Goal: Transaction & Acquisition: Purchase product/service

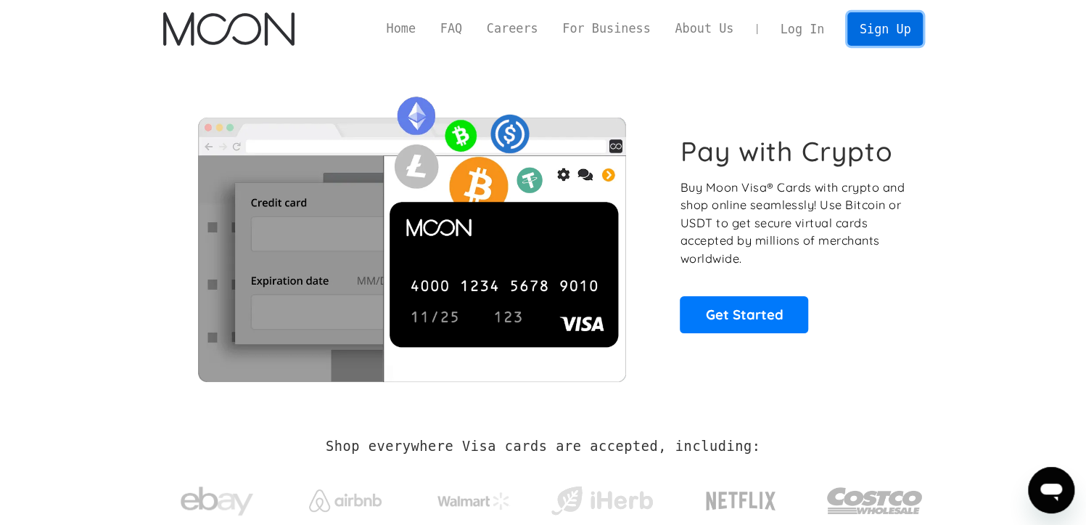
click at [871, 36] on link "Sign Up" at bounding box center [885, 28] width 75 height 33
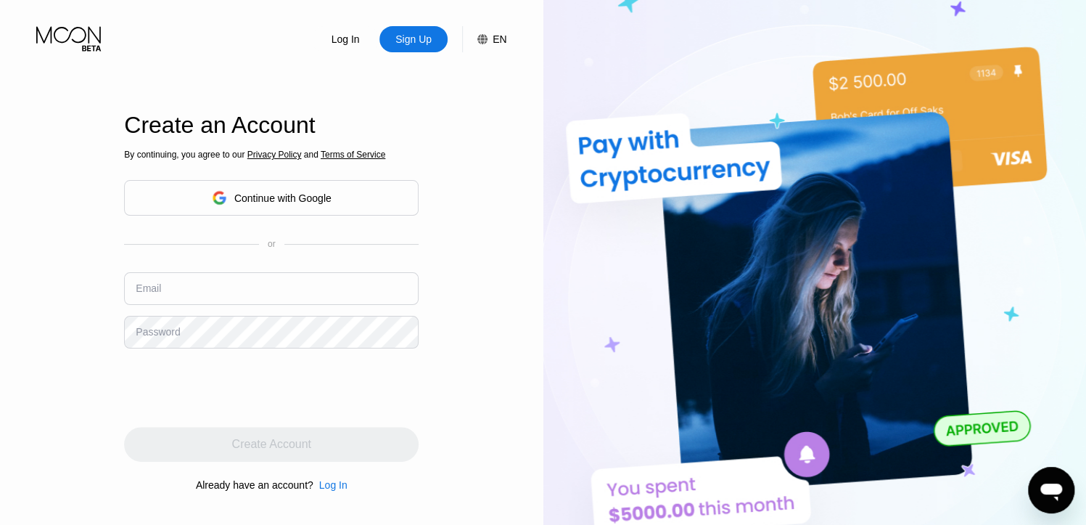
click at [243, 286] on input "text" at bounding box center [271, 288] width 295 height 33
paste input "[EMAIL_ADDRESS][DOMAIN_NAME]"
type input "[EMAIL_ADDRESS][DOMAIN_NAME]"
click at [155, 332] on div "Password" at bounding box center [158, 332] width 44 height 12
click at [171, 337] on div "Password" at bounding box center [158, 332] width 44 height 12
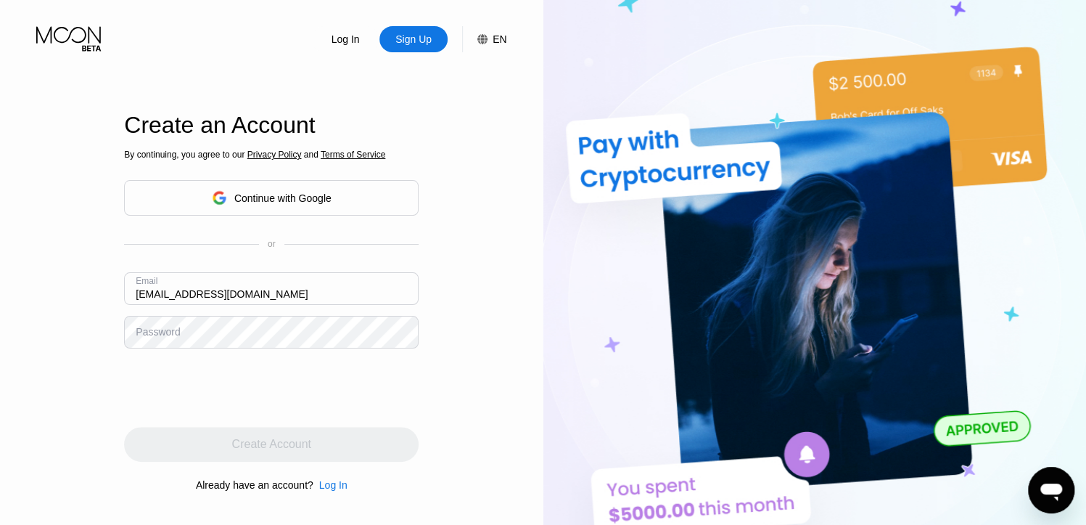
click at [163, 332] on div "Password" at bounding box center [158, 332] width 44 height 12
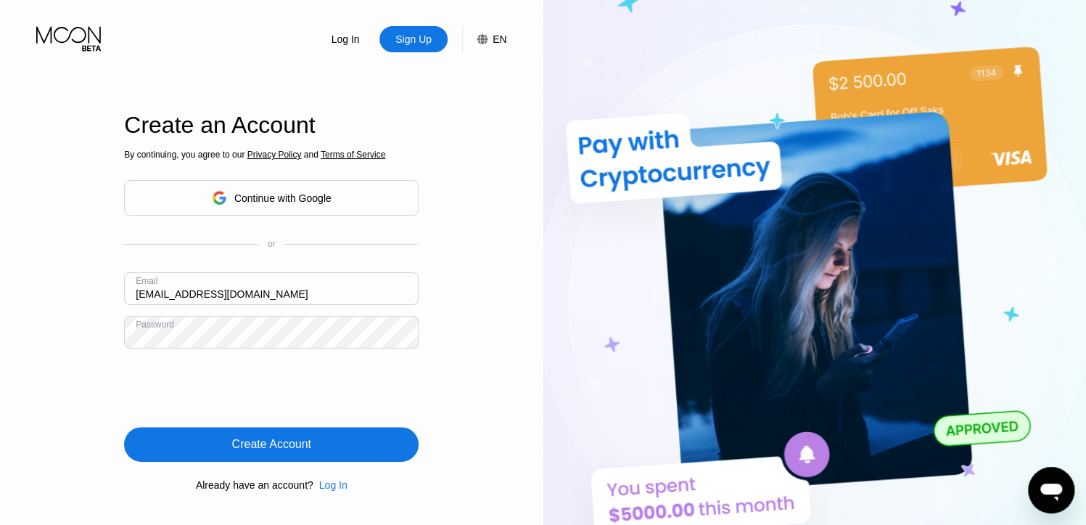
click at [313, 443] on div "Create Account" at bounding box center [271, 444] width 295 height 35
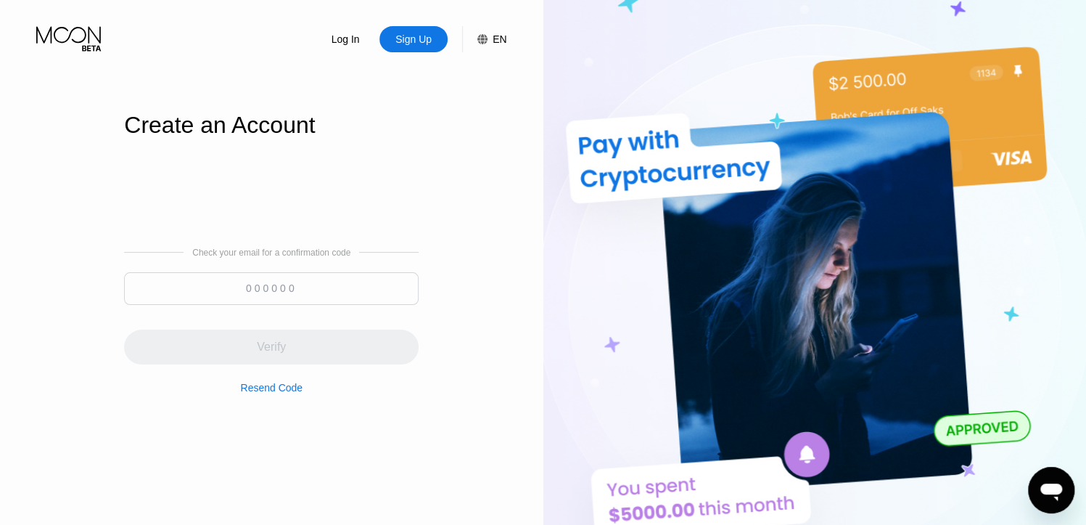
click at [304, 291] on input at bounding box center [271, 288] width 295 height 33
paste input "256910"
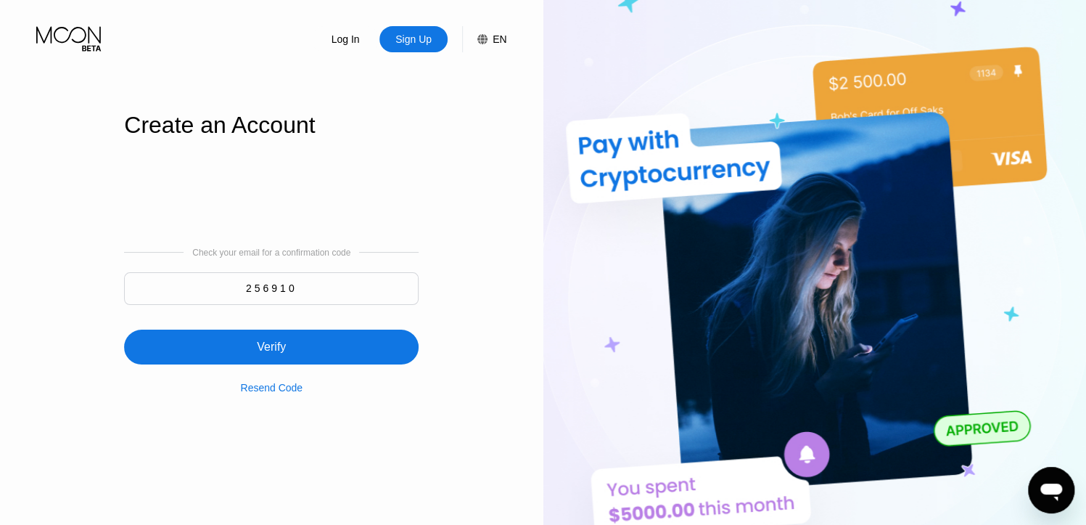
type input "256910"
click at [266, 350] on div "Verify" at bounding box center [271, 347] width 29 height 15
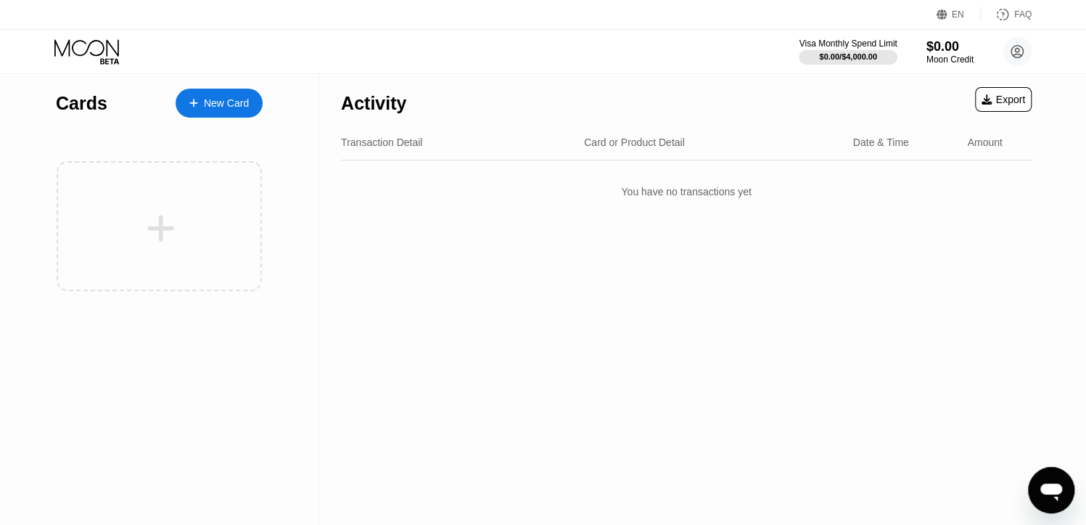
click at [553, 77] on div "Activity Export" at bounding box center [686, 99] width 691 height 51
click at [276, 49] on div "Visa Monthly Spend Limit $0.00 / $4,000.00 $0.00 Moon Credit [EMAIL_ADDRESS][DO…" at bounding box center [543, 52] width 1086 height 44
click at [222, 107] on div "New Card" at bounding box center [226, 103] width 45 height 12
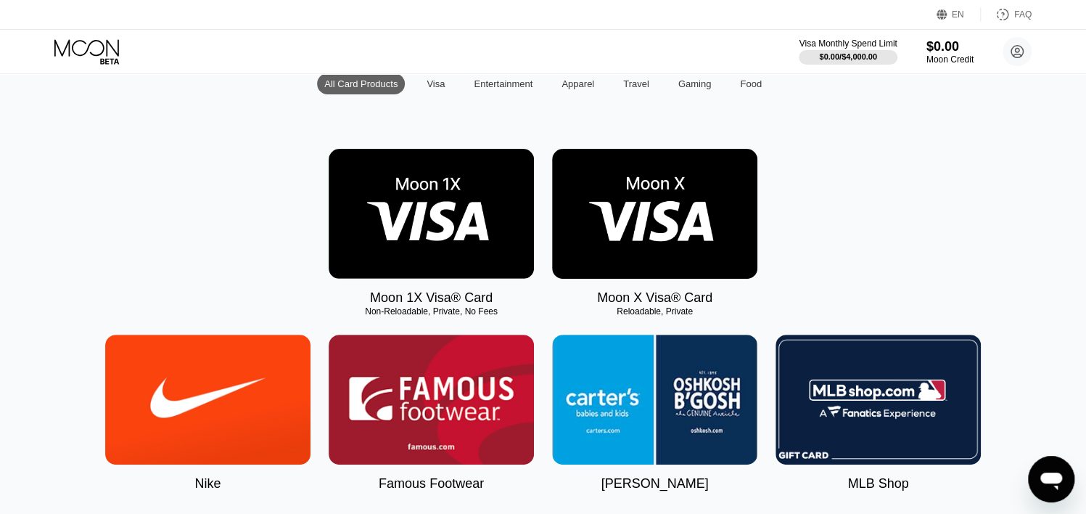
scroll to position [72, 0]
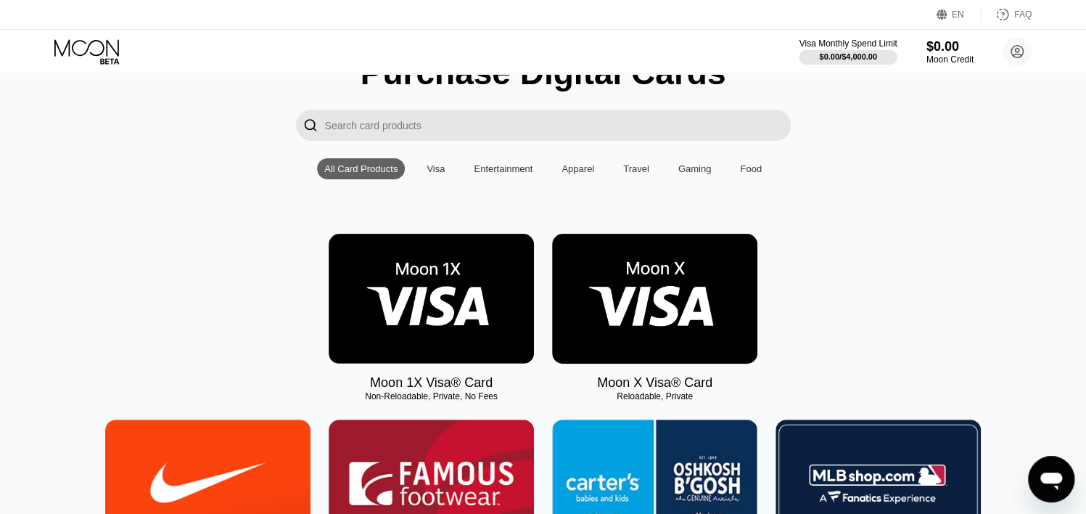
click at [654, 300] on img at bounding box center [654, 299] width 205 height 130
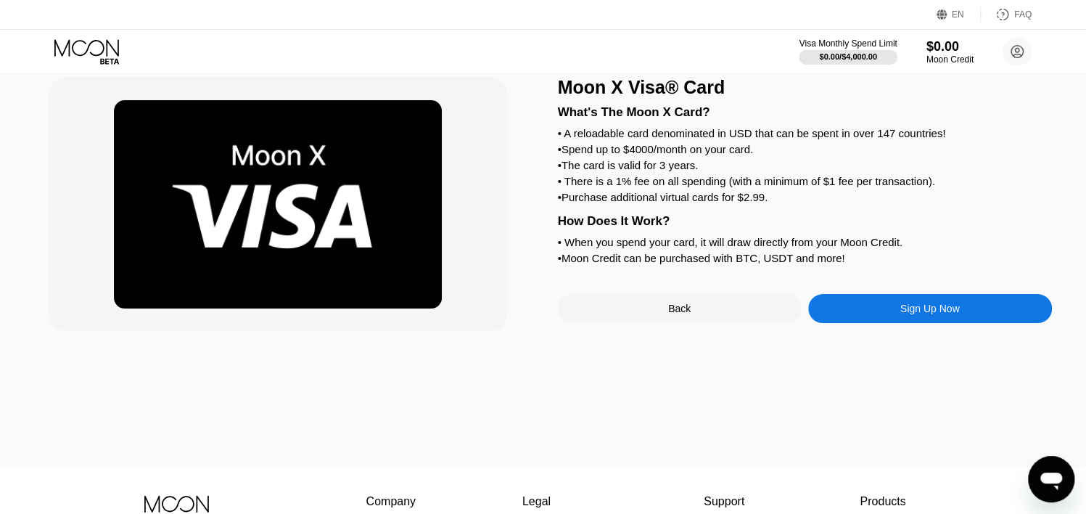
scroll to position [72, 0]
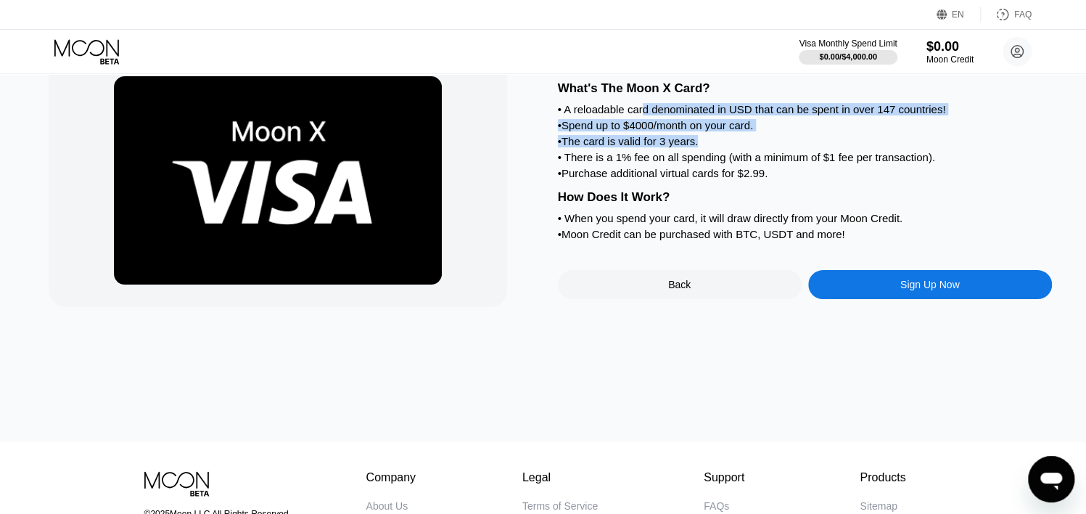
drag, startPoint x: 641, startPoint y: 112, endPoint x: 708, endPoint y: 159, distance: 81.7
click at [708, 159] on div "What's The Moon X Card? • A reloadable card denominated in USD that can be spen…" at bounding box center [805, 159] width 494 height 170
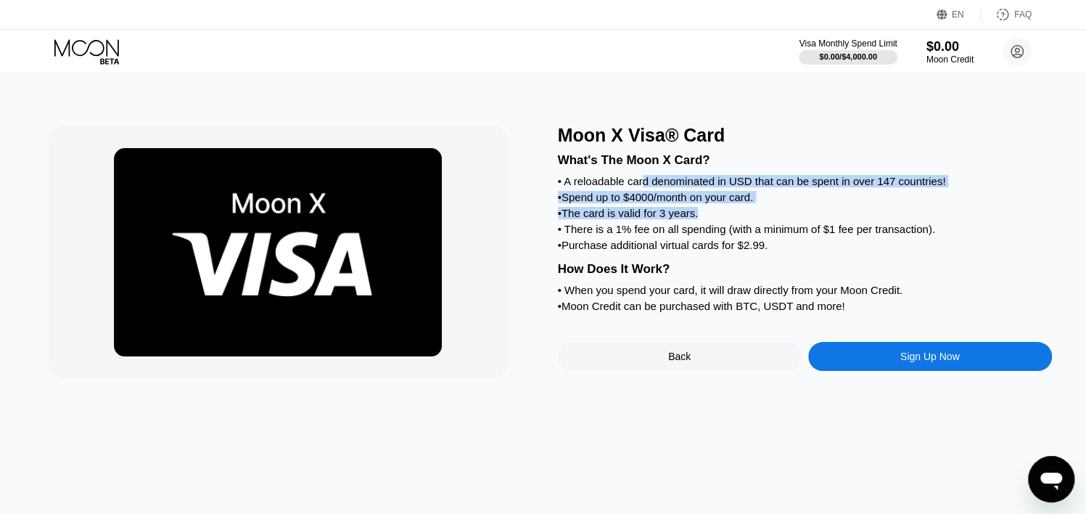
scroll to position [0, 0]
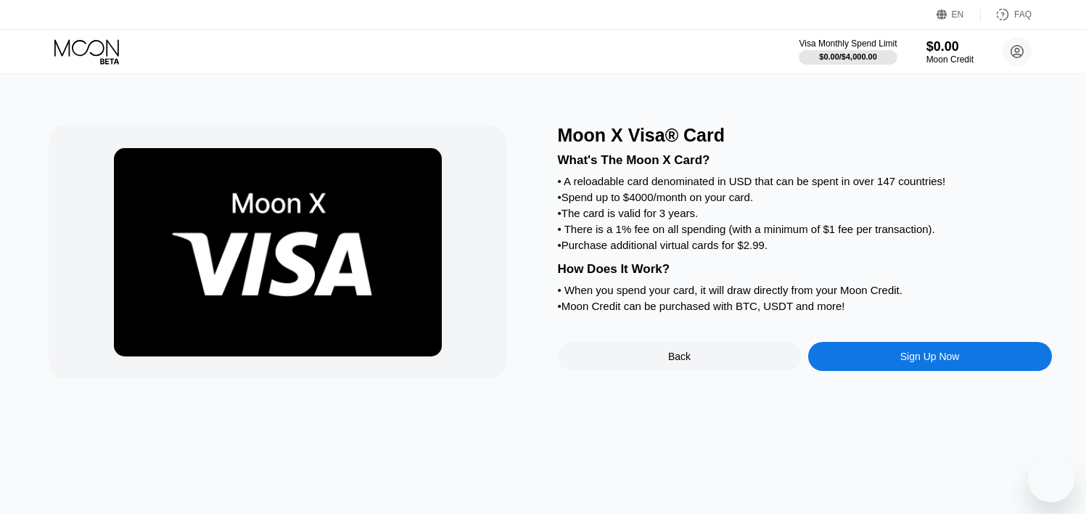
click at [694, 203] on div "• Spend up to $4000/month on your card." at bounding box center [805, 197] width 494 height 12
drag, startPoint x: 694, startPoint y: 209, endPoint x: 766, endPoint y: 239, distance: 78.7
click at [716, 218] on div "What's The Moon X Card? • A reloadable card denominated in USD that can be spen…" at bounding box center [805, 231] width 494 height 170
click at [766, 235] on div "• There is a 1% fee on all spending (with a minimum of $1 fee per transaction)." at bounding box center [805, 229] width 494 height 12
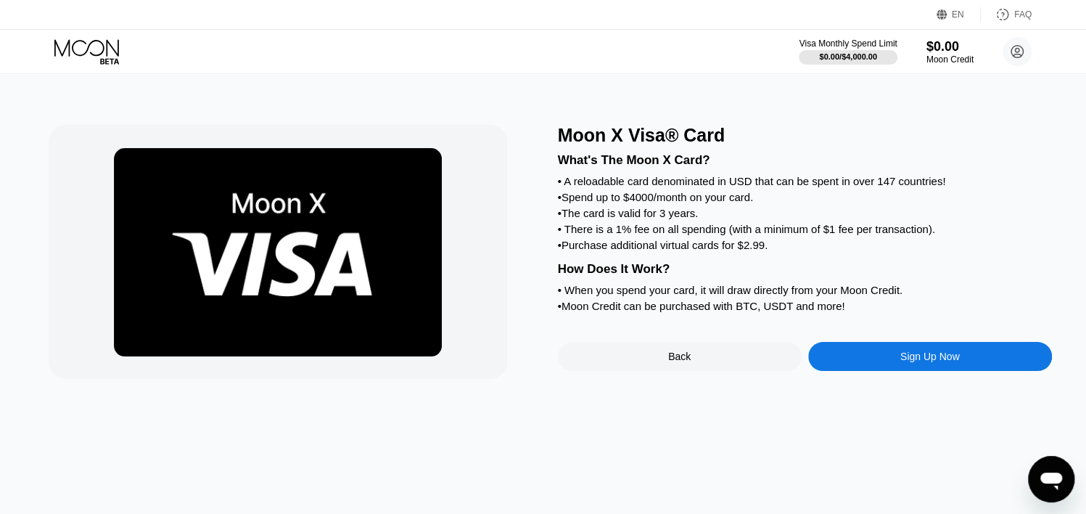
click at [770, 219] on div "• The card is valid for 3 years." at bounding box center [805, 213] width 494 height 12
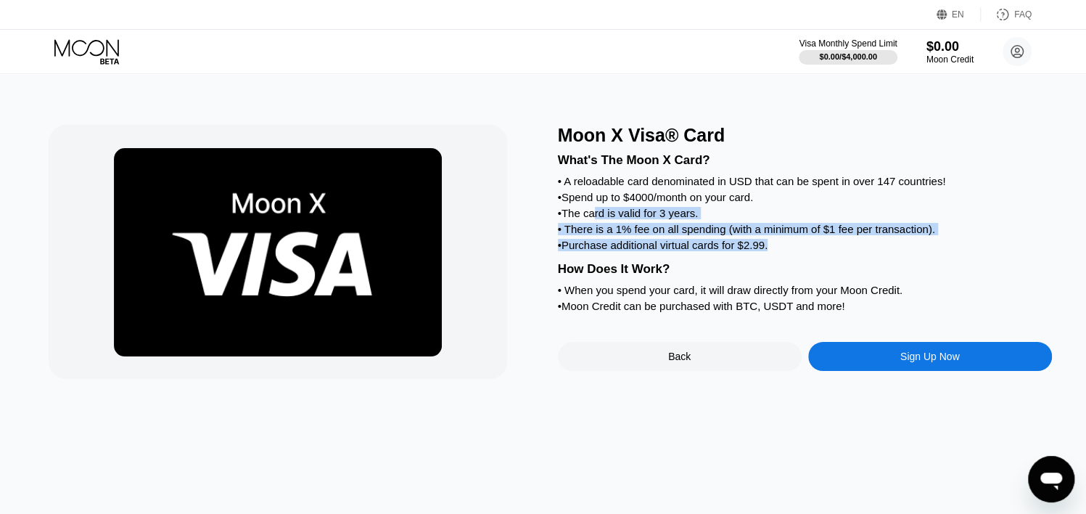
drag, startPoint x: 605, startPoint y: 234, endPoint x: 847, endPoint y: 255, distance: 242.6
click at [845, 255] on div "What's The Moon X Card? • A reloadable card denominated in USD that can be spen…" at bounding box center [805, 231] width 494 height 170
click at [847, 251] on div "• Purchase additional virtual cards for $2.99." at bounding box center [805, 245] width 494 height 12
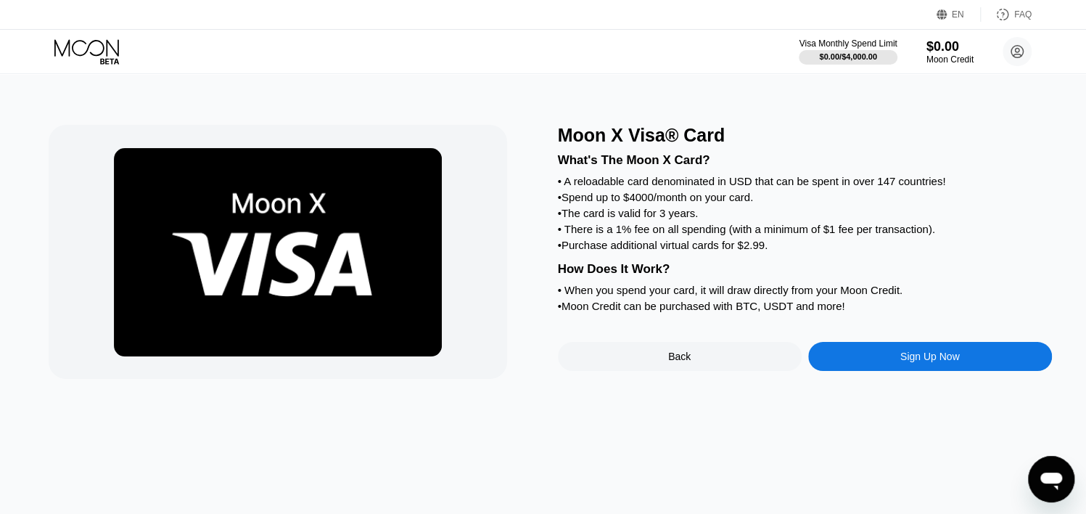
drag, startPoint x: 819, startPoint y: 261, endPoint x: 800, endPoint y: 245, distance: 25.2
click at [818, 251] on div "• Purchase additional virtual cards for $2.99." at bounding box center [805, 245] width 494 height 12
drag, startPoint x: 799, startPoint y: 243, endPoint x: 835, endPoint y: 278, distance: 49.8
click at [833, 276] on div "What's The Moon X Card? • A reloadable card denominated in USD that can be spen…" at bounding box center [805, 231] width 494 height 170
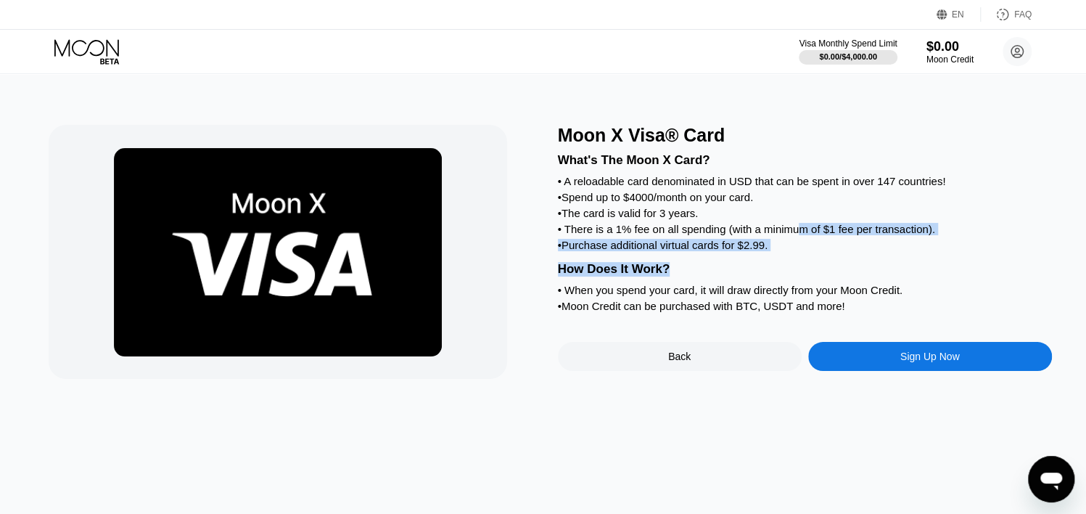
click at [835, 276] on div "How Does It Work?" at bounding box center [805, 269] width 494 height 15
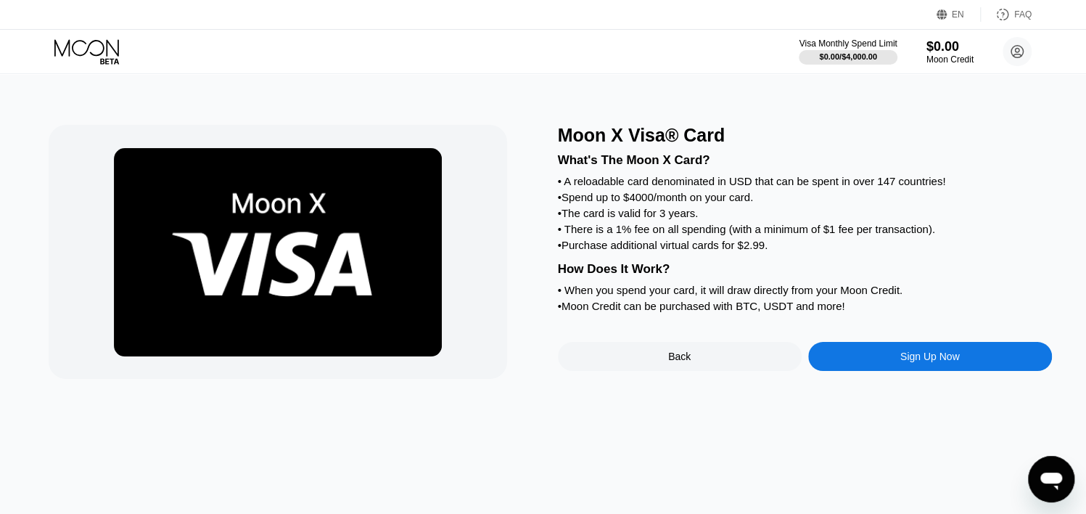
click at [895, 371] on div "Sign Up Now" at bounding box center [930, 356] width 244 height 29
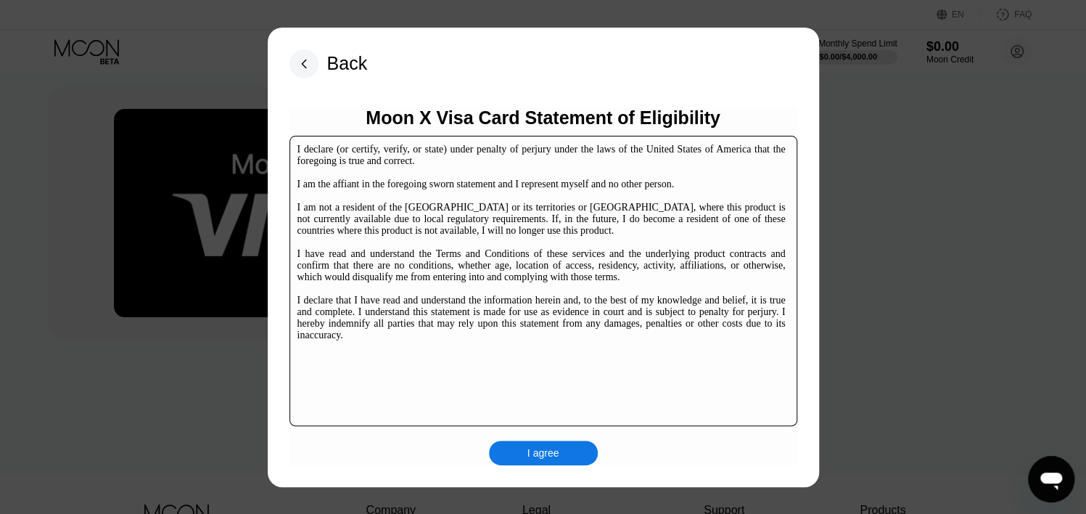
scroll to position [72, 0]
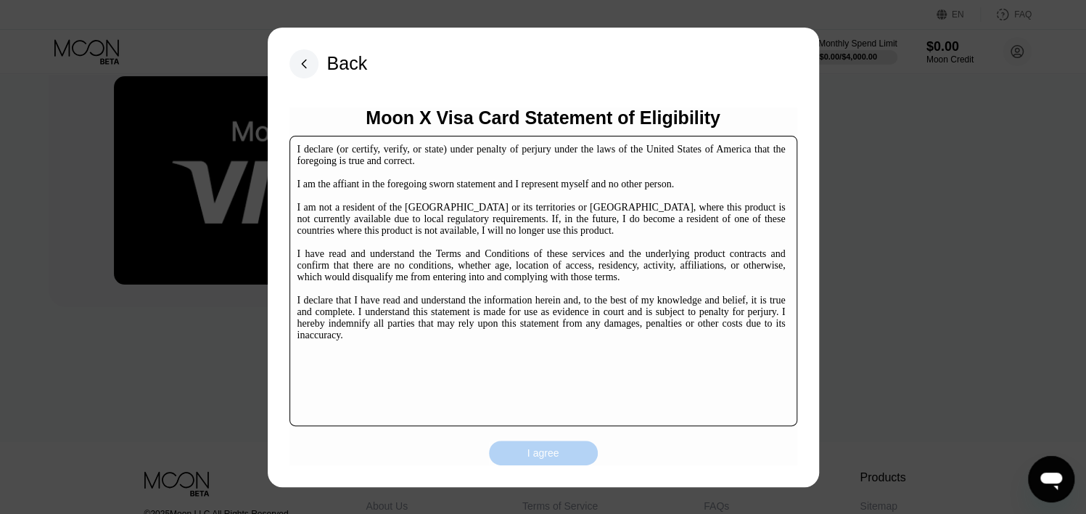
click at [541, 449] on div "I agree" at bounding box center [544, 452] width 32 height 13
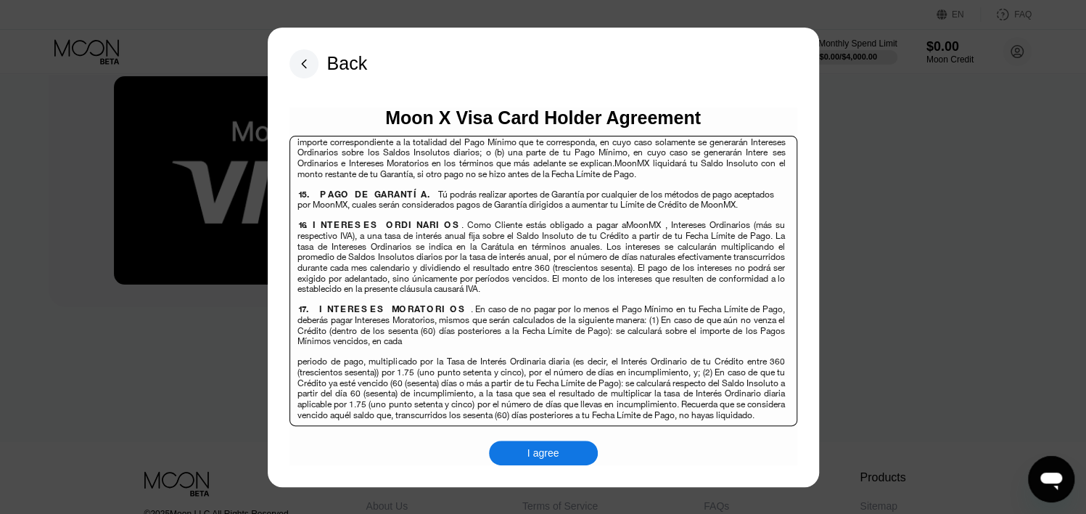
scroll to position [5384, 0]
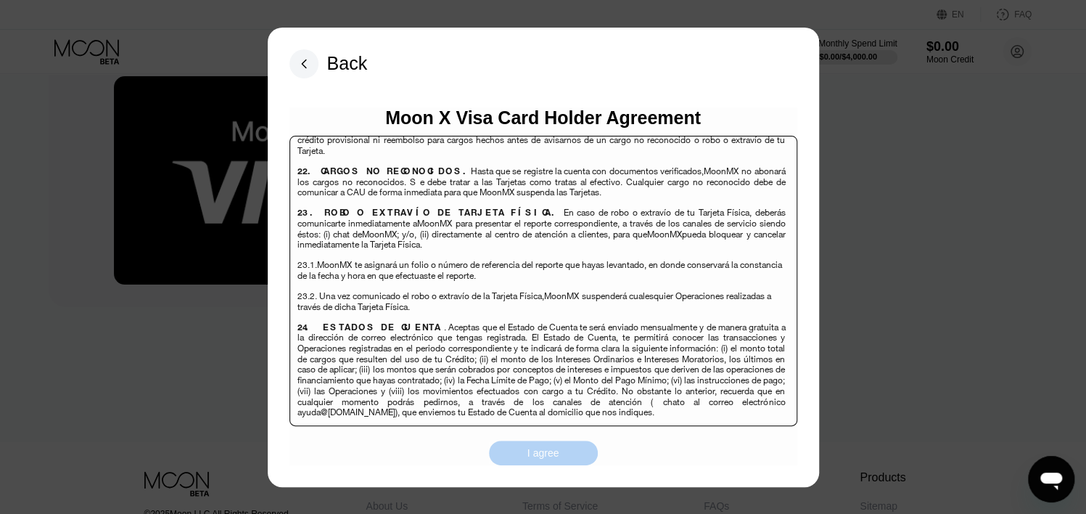
click at [575, 453] on div "I agree" at bounding box center [543, 452] width 109 height 25
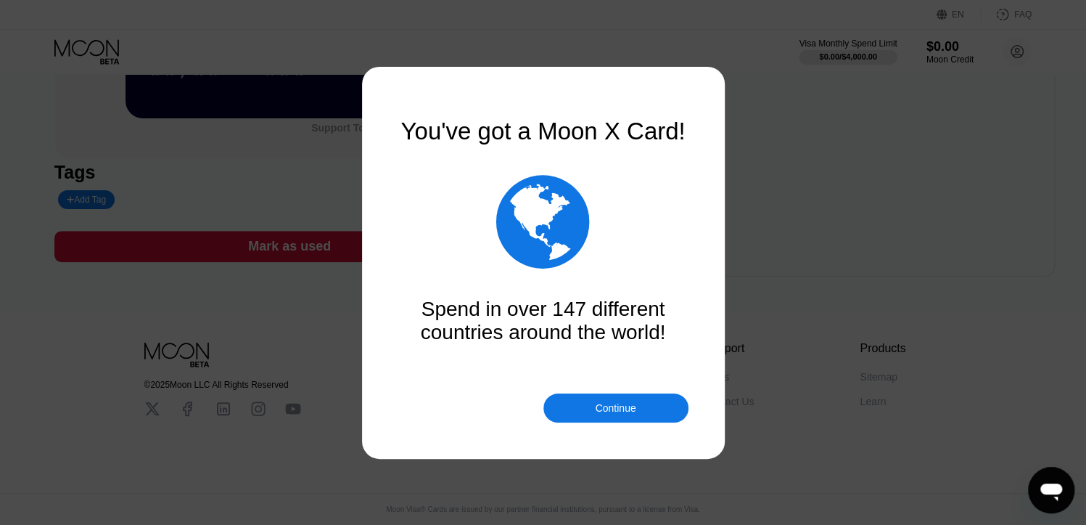
scroll to position [242, 0]
click at [613, 403] on div "Continue" at bounding box center [615, 408] width 41 height 12
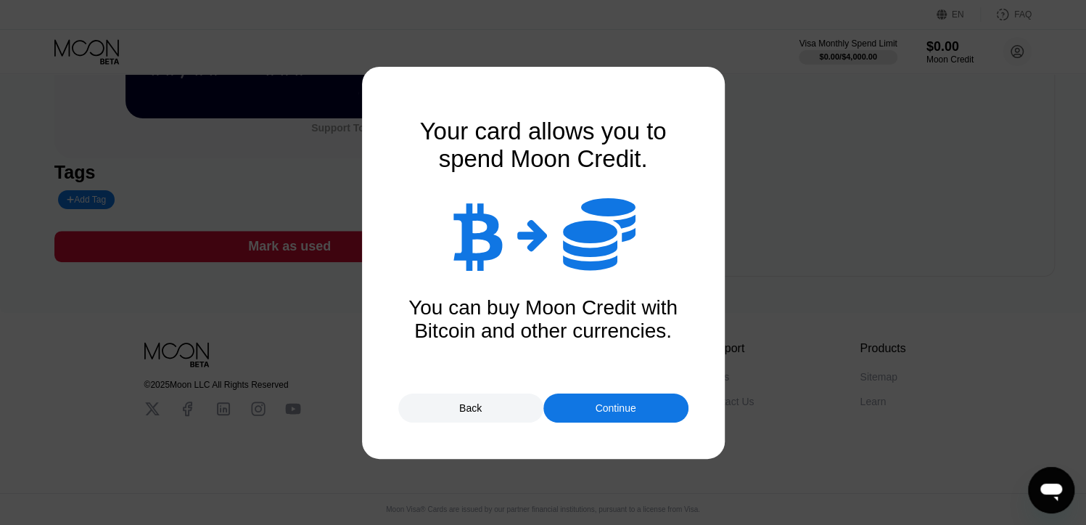
click at [610, 404] on div "Continue" at bounding box center [615, 408] width 41 height 12
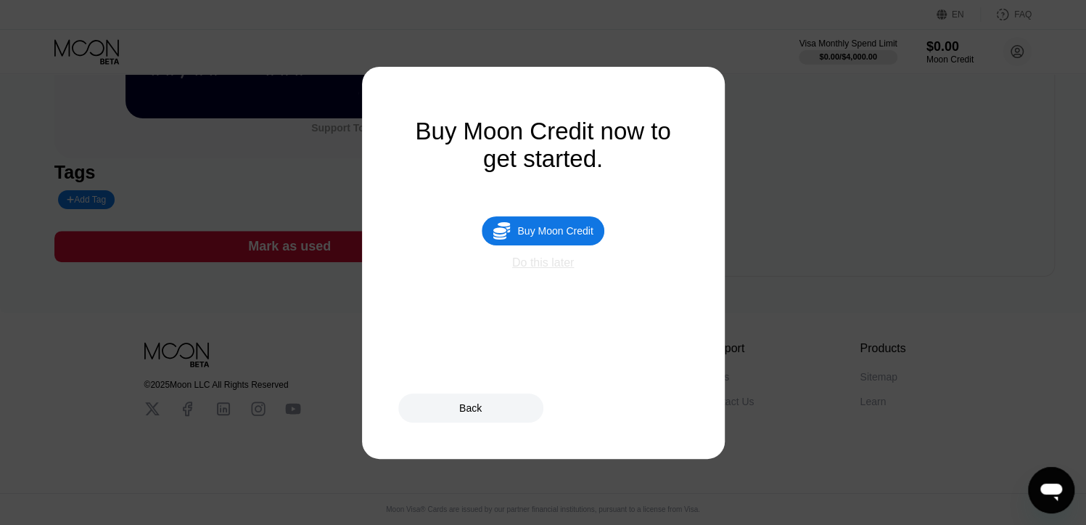
click at [550, 269] on div "Do this later" at bounding box center [543, 262] width 62 height 13
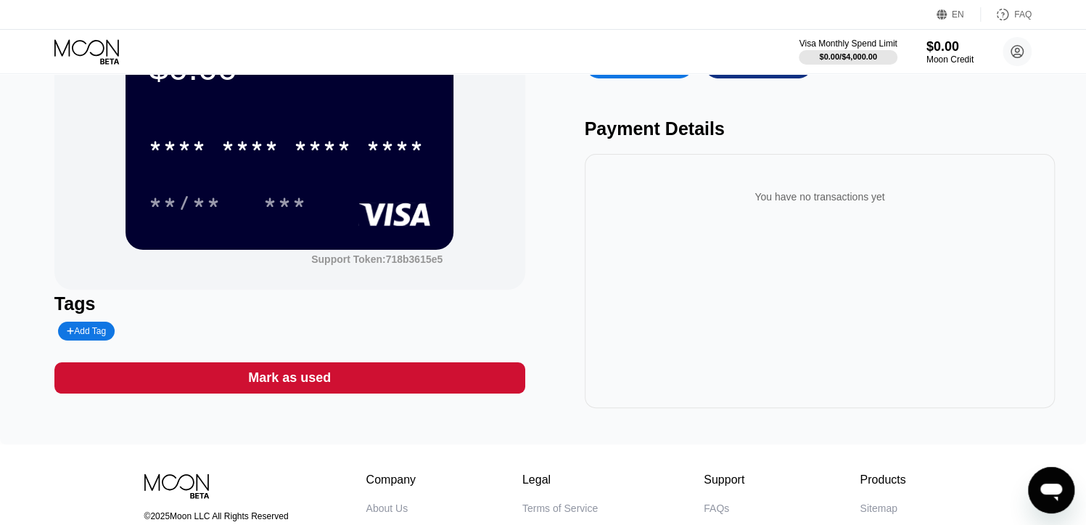
scroll to position [0, 0]
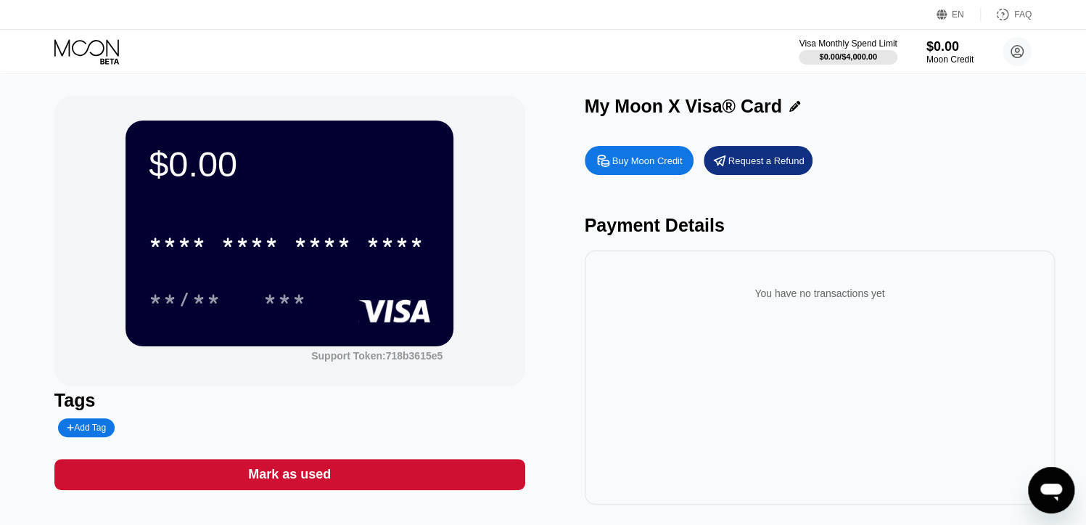
click at [547, 128] on div "$0.00 * * * * * * * * * * * * **** **/** *** Support Token: 718b3615e5 Tags Add…" at bounding box center [542, 300] width 977 height 409
click at [1020, 49] on circle at bounding box center [1017, 51] width 29 height 29
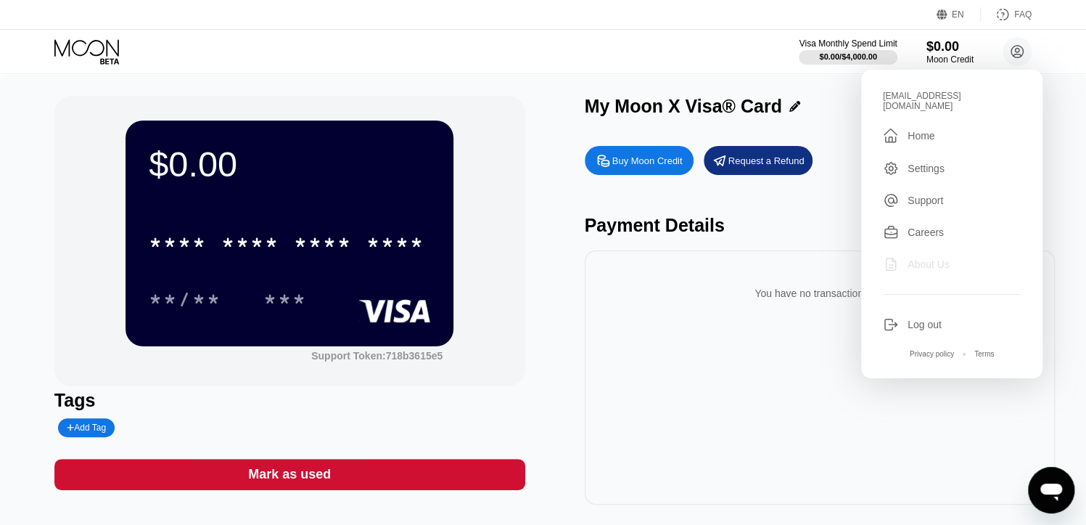
click at [938, 261] on div "About Us" at bounding box center [929, 264] width 42 height 12
drag, startPoint x: 931, startPoint y: 316, endPoint x: 887, endPoint y: 287, distance: 52.9
click at [931, 319] on div "Log out" at bounding box center [925, 325] width 34 height 12
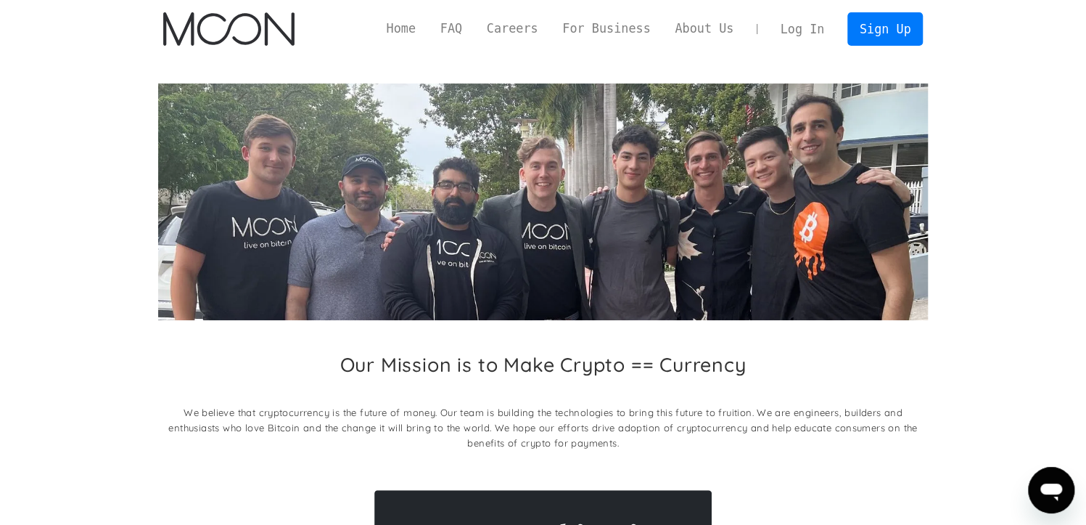
scroll to position [72, 0]
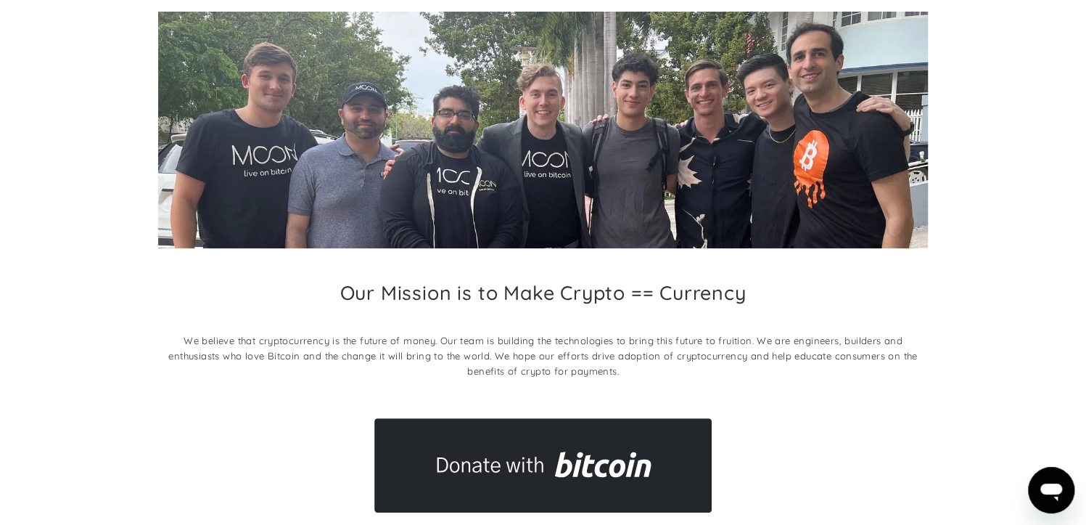
click at [372, 344] on p "We believe that cryptocurrency is the future of money. Our team is building the…" at bounding box center [543, 356] width 770 height 46
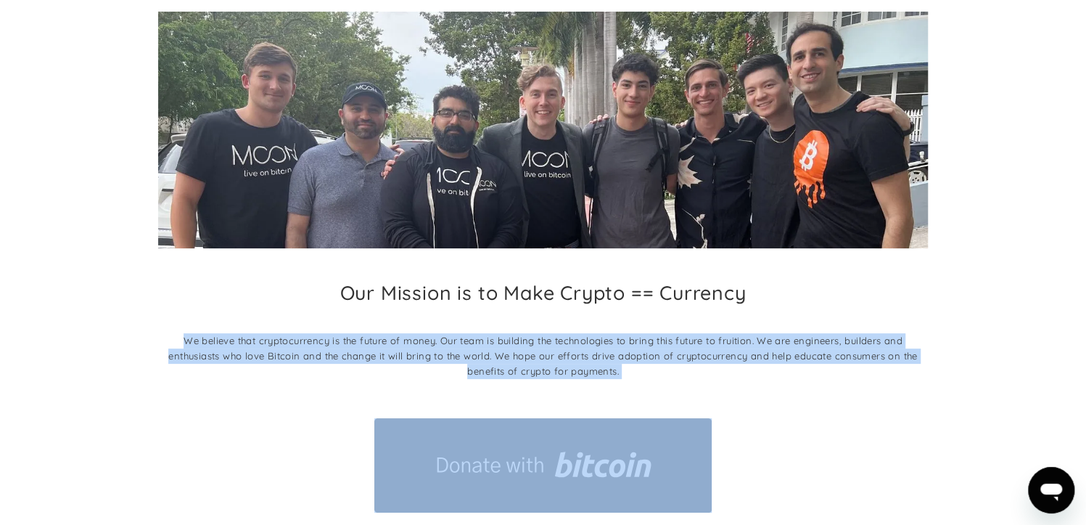
drag, startPoint x: 372, startPoint y: 344, endPoint x: 446, endPoint y: 324, distance: 76.8
click at [385, 341] on p "We believe that cryptocurrency is the future of money. Our team is building the…" at bounding box center [543, 356] width 770 height 46
click at [446, 324] on div "Our Mission is to Make Crypto == Currency We believe that cryptocurrency is the…" at bounding box center [543, 333] width 770 height 105
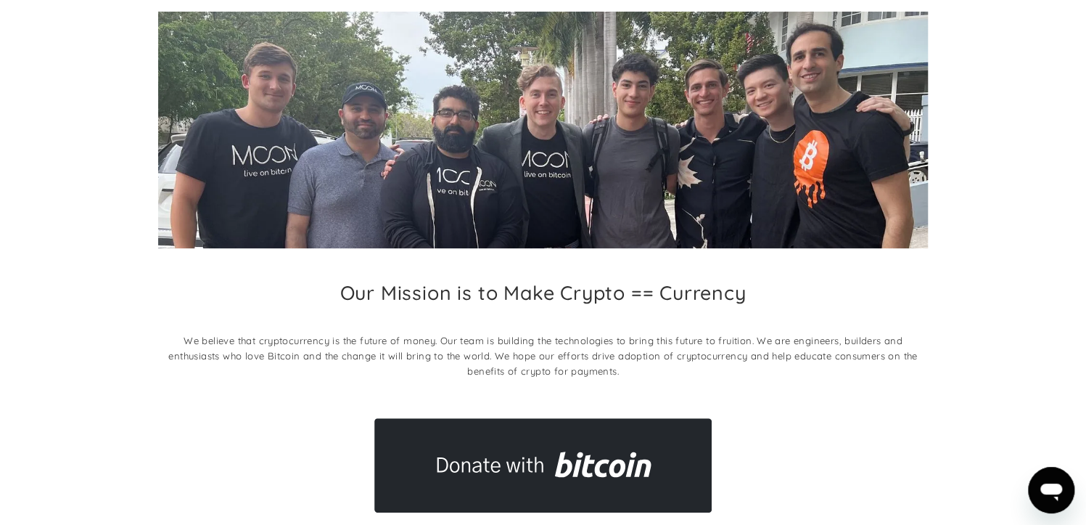
click at [385, 335] on p "We believe that cryptocurrency is the future of money. Our team is building the…" at bounding box center [543, 356] width 770 height 46
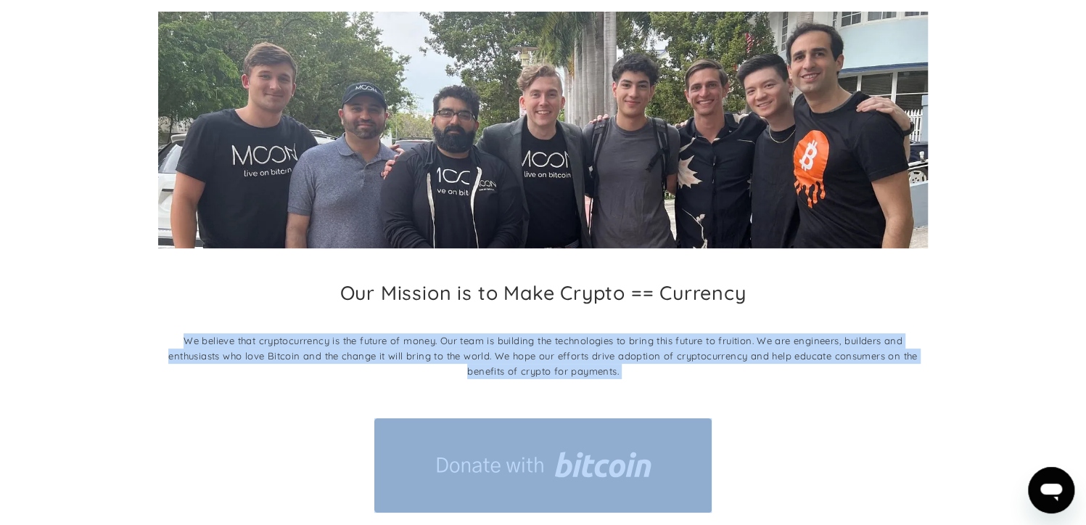
click at [385, 335] on p "We believe that cryptocurrency is the future of money. Our team is building the…" at bounding box center [543, 356] width 770 height 46
click at [397, 347] on p "We believe that cryptocurrency is the future of money. Our team is building the…" at bounding box center [543, 356] width 770 height 46
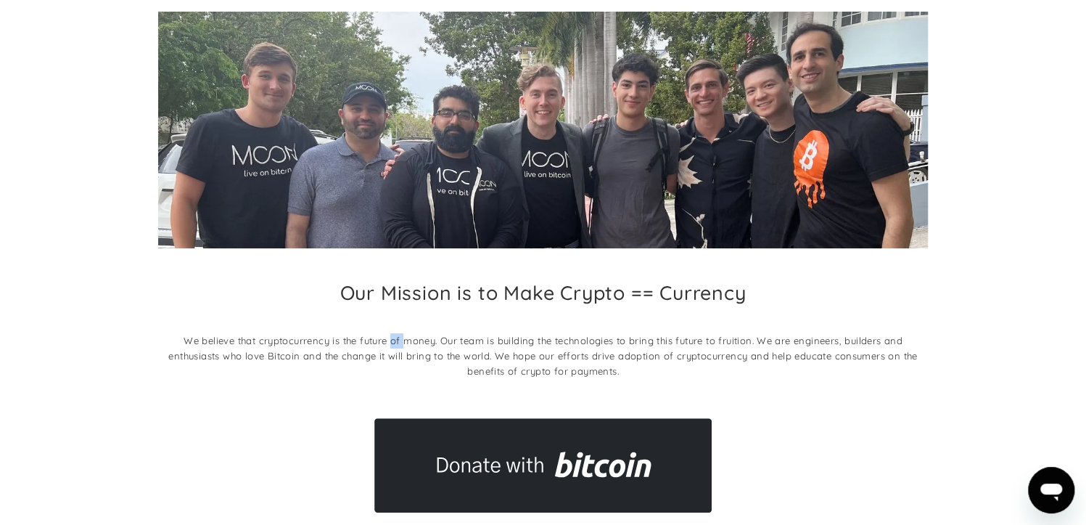
click at [397, 347] on p "We believe that cryptocurrency is the future of money. Our team is building the…" at bounding box center [543, 356] width 770 height 46
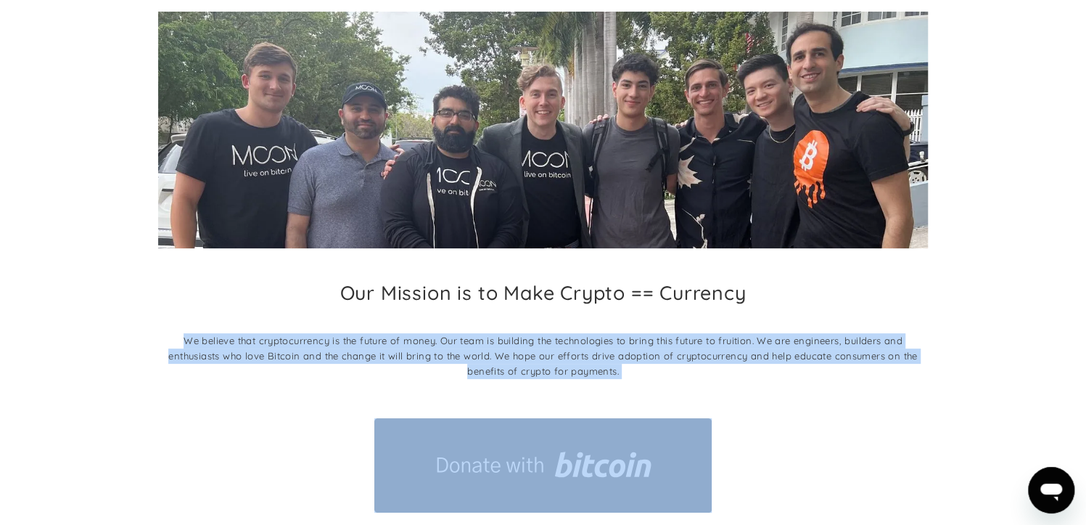
click at [397, 347] on p "We believe that cryptocurrency is the future of money. Our team is building the…" at bounding box center [543, 356] width 770 height 46
click at [443, 346] on p "We believe that cryptocurrency is the future of money. Our team is building the…" at bounding box center [543, 356] width 770 height 46
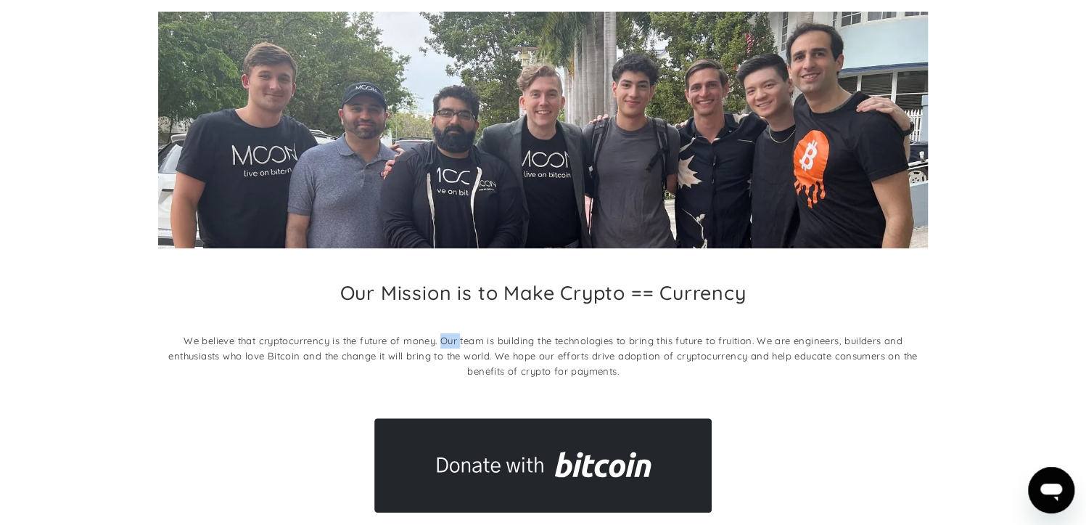
click at [443, 346] on p "We believe that cryptocurrency is the future of money. Our team is building the…" at bounding box center [543, 356] width 770 height 46
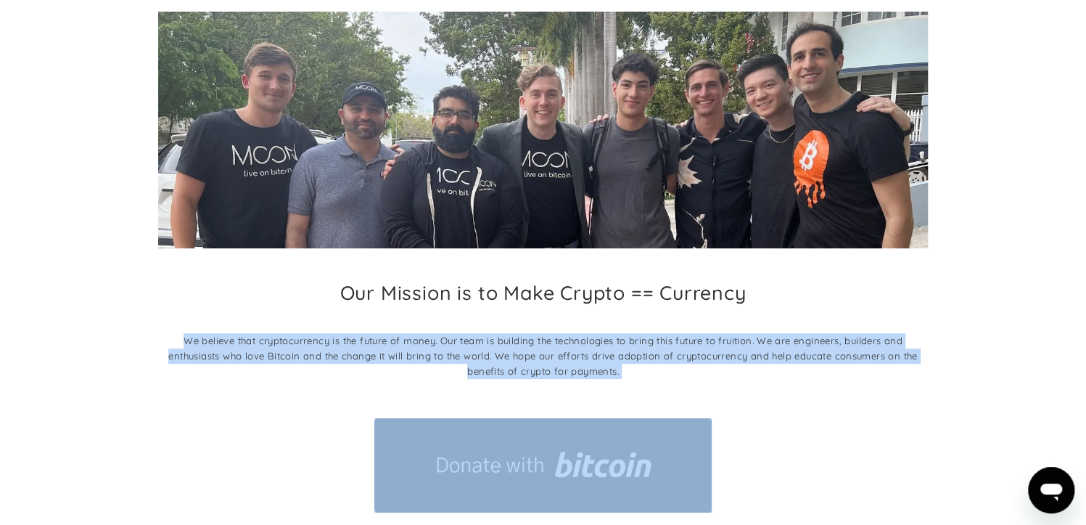
click at [443, 346] on p "We believe that cryptocurrency is the future of money. Our team is building the…" at bounding box center [543, 356] width 770 height 46
click at [443, 345] on p "We believe that cryptocurrency is the future of money. Our team is building the…" at bounding box center [543, 356] width 770 height 46
click at [461, 363] on p "We believe that cryptocurrency is the future of money. Our team is building the…" at bounding box center [543, 356] width 770 height 46
click at [462, 350] on p "We believe that cryptocurrency is the future of money. Our team is building the…" at bounding box center [543, 356] width 770 height 46
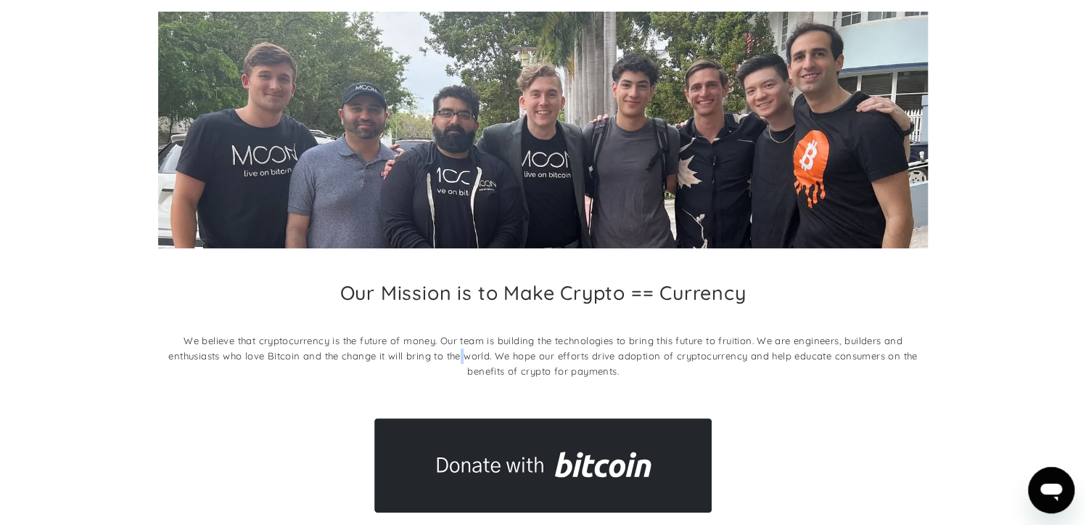
click at [462, 350] on p "We believe that cryptocurrency is the future of money. Our team is building the…" at bounding box center [543, 356] width 770 height 46
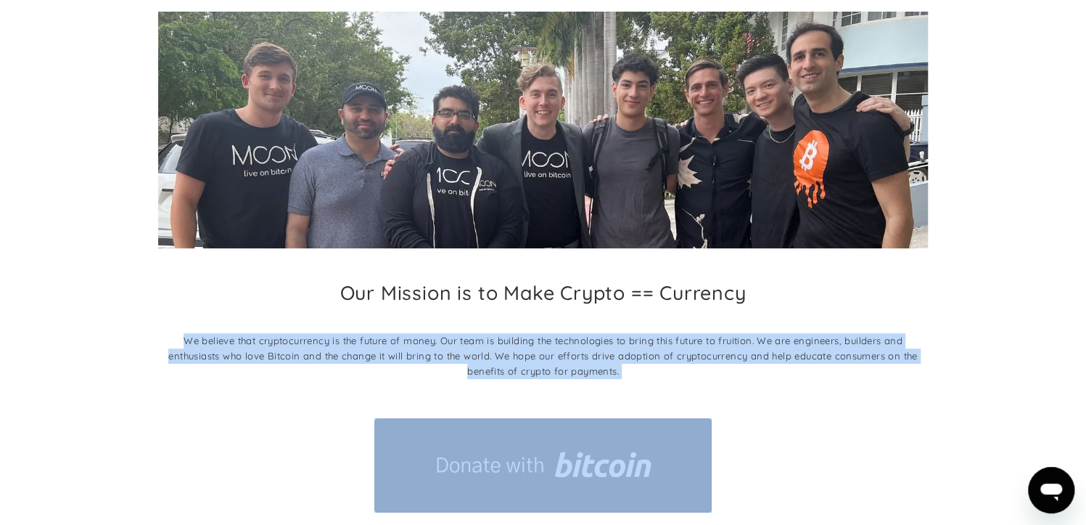
click at [462, 350] on p "We believe that cryptocurrency is the future of money. Our team is building the…" at bounding box center [543, 356] width 770 height 46
click at [532, 350] on p "We believe that cryptocurrency is the future of money. Our team is building the…" at bounding box center [543, 356] width 770 height 46
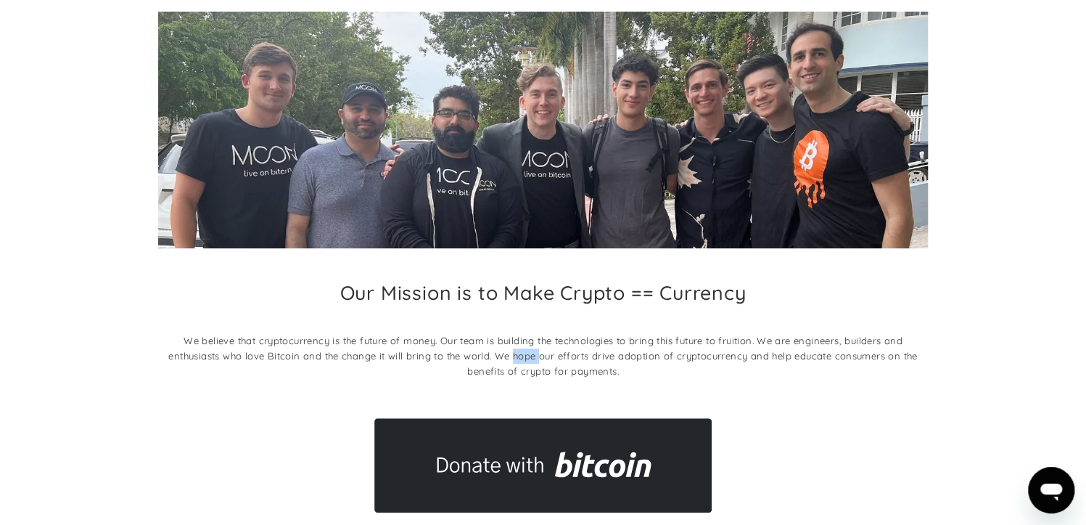
click at [532, 350] on p "We believe that cryptocurrency is the future of money. Our team is building the…" at bounding box center [543, 356] width 770 height 46
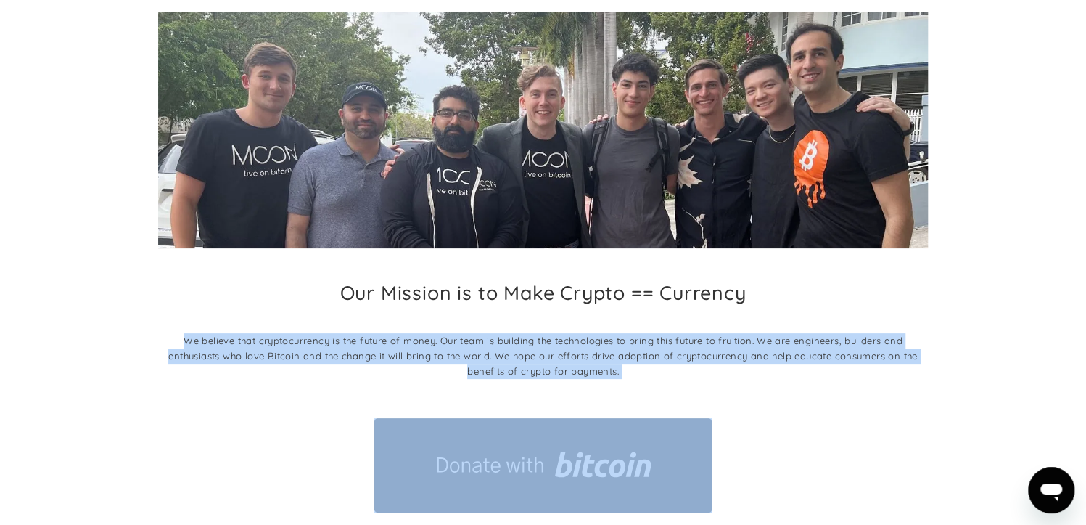
click at [532, 350] on p "We believe that cryptocurrency is the future of money. Our team is building the…" at bounding box center [543, 356] width 770 height 46
click at [547, 344] on p "We believe that cryptocurrency is the future of money. Our team is building the…" at bounding box center [543, 356] width 770 height 46
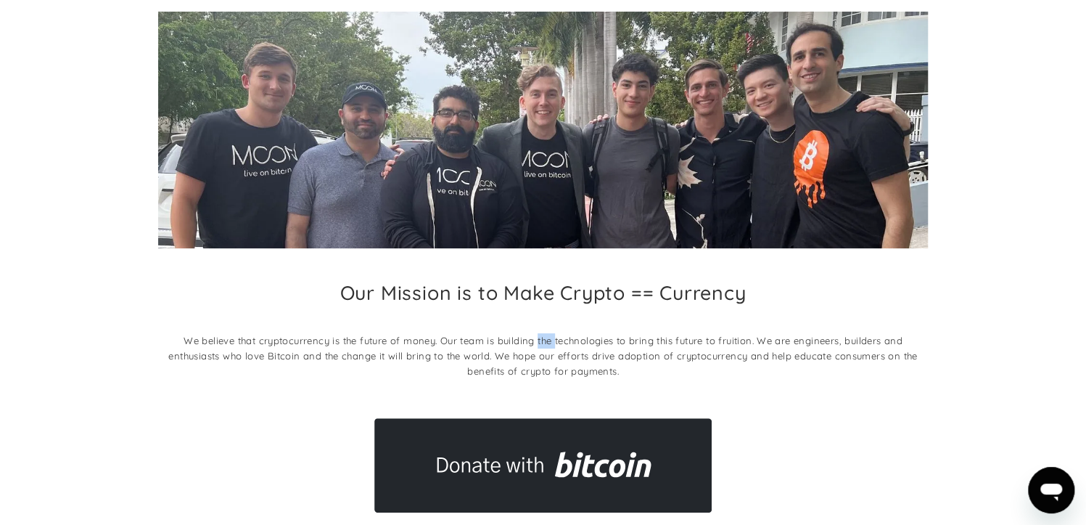
click at [547, 344] on p "We believe that cryptocurrency is the future of money. Our team is building the…" at bounding box center [543, 356] width 770 height 46
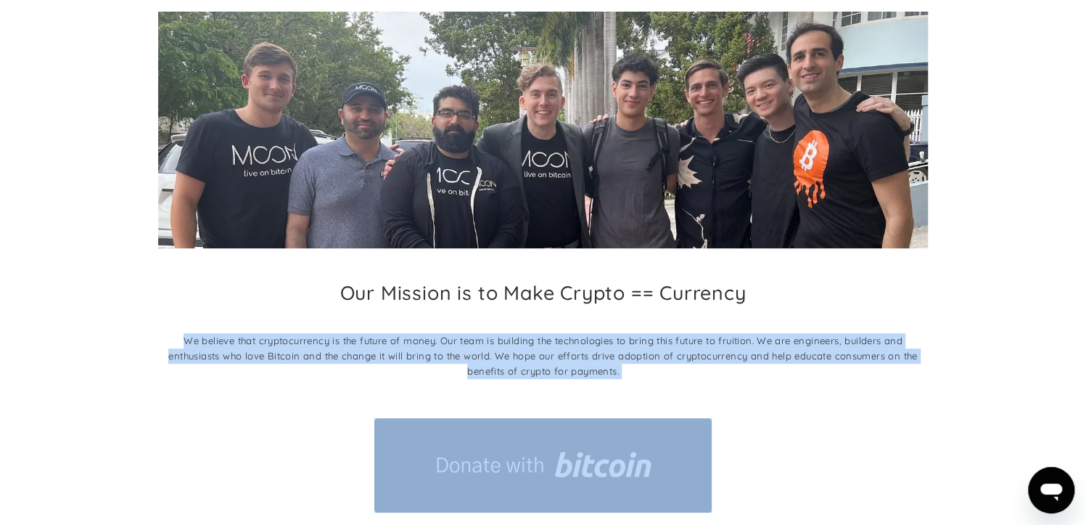
click at [547, 344] on p "We believe that cryptocurrency is the future of money. Our team is building the…" at bounding box center [543, 356] width 770 height 46
click at [616, 343] on p "We believe that cryptocurrency is the future of money. Our team is building the…" at bounding box center [543, 356] width 770 height 46
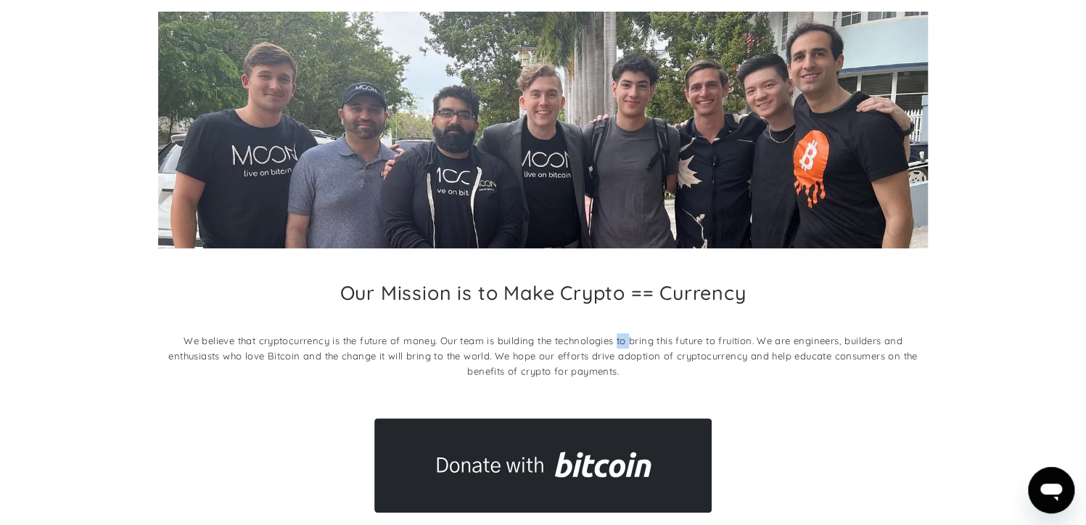
click at [616, 343] on p "We believe that cryptocurrency is the future of money. Our team is building the…" at bounding box center [543, 356] width 770 height 46
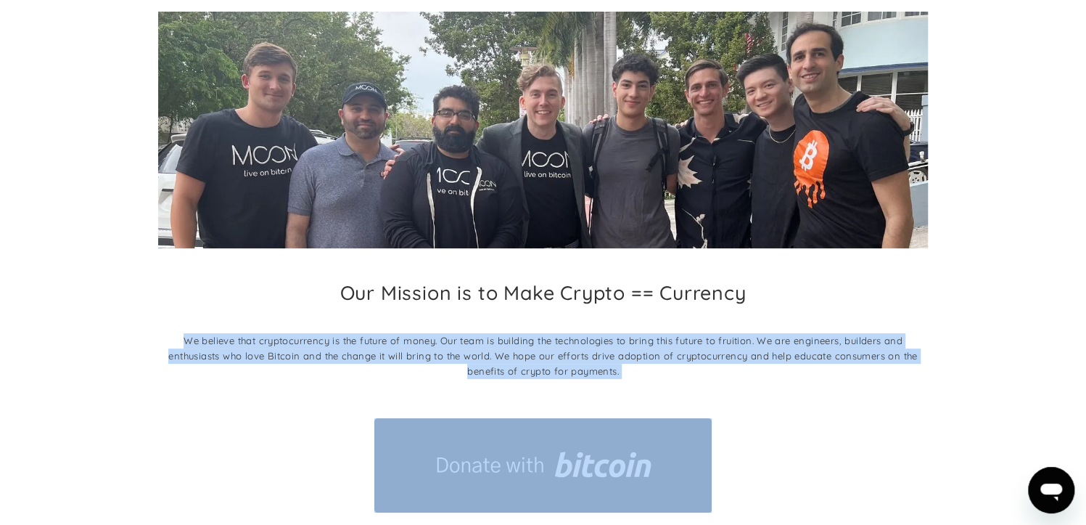
click at [616, 343] on p "We believe that cryptocurrency is the future of money. Our team is building the…" at bounding box center [543, 356] width 770 height 46
drag, startPoint x: 616, startPoint y: 343, endPoint x: 637, endPoint y: 362, distance: 28.3
click at [623, 349] on p "We believe that cryptocurrency is the future of money. Our team is building the…" at bounding box center [543, 356] width 770 height 46
click at [640, 364] on p "We believe that cryptocurrency is the future of money. Our team is building the…" at bounding box center [543, 356] width 770 height 46
click at [644, 357] on p "We believe that cryptocurrency is the future of money. Our team is building the…" at bounding box center [543, 356] width 770 height 46
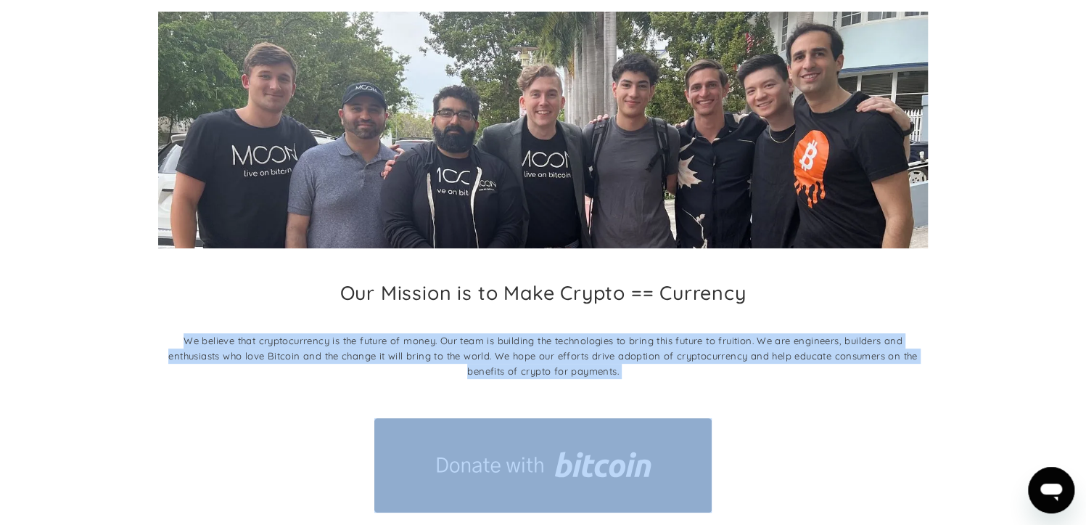
click at [644, 356] on p "We believe that cryptocurrency is the future of money. Our team is building the…" at bounding box center [543, 356] width 770 height 46
drag, startPoint x: 643, startPoint y: 356, endPoint x: 651, endPoint y: 363, distance: 10.8
click at [644, 356] on p "We believe that cryptocurrency is the future of money. Our team is building the…" at bounding box center [543, 356] width 770 height 46
drag, startPoint x: 581, startPoint y: 369, endPoint x: 546, endPoint y: 349, distance: 39.7
click at [580, 368] on p "We believe that cryptocurrency is the future of money. Our team is building the…" at bounding box center [543, 356] width 770 height 46
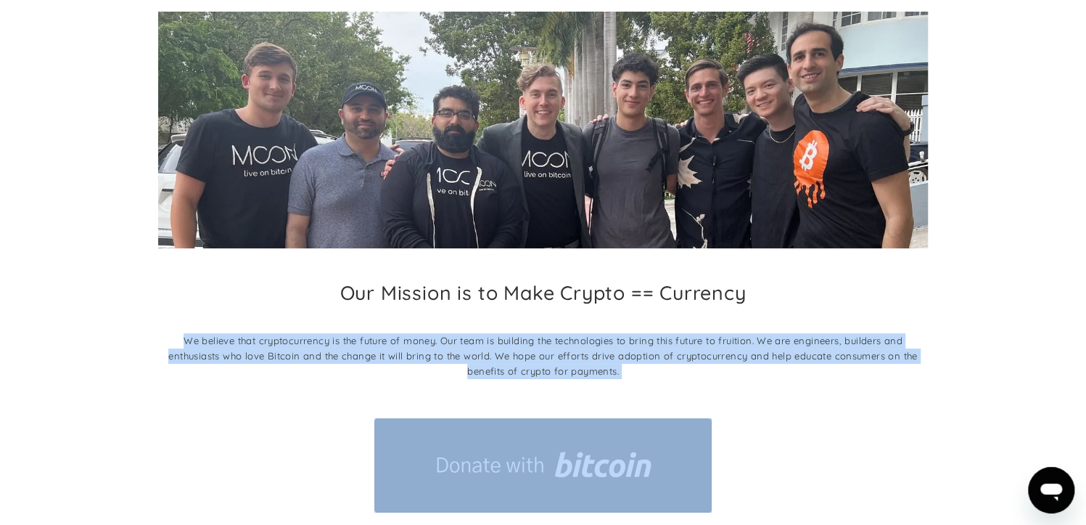
click at [463, 344] on p "We believe that cryptocurrency is the future of money. Our team is building the…" at bounding box center [543, 356] width 770 height 46
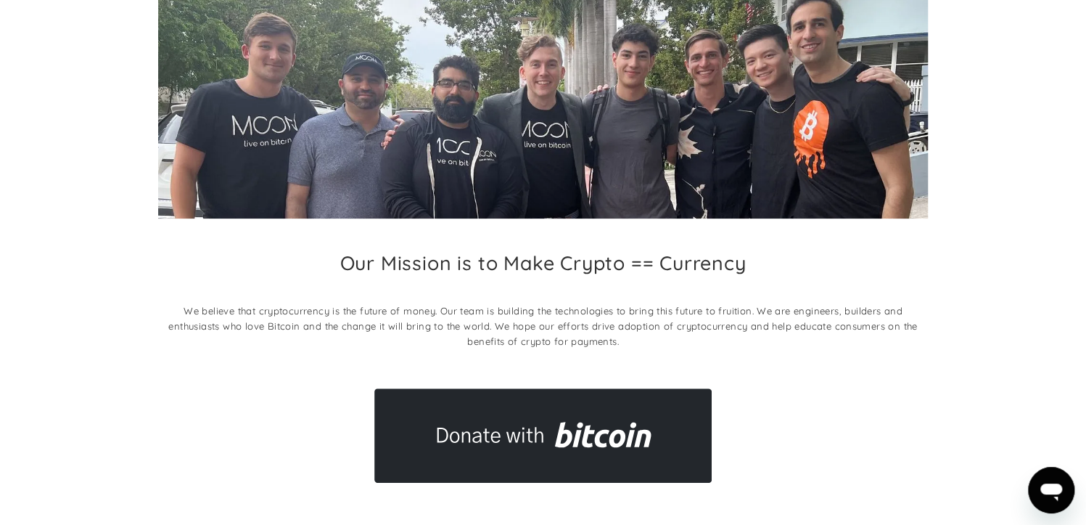
scroll to position [0, 0]
